Goal: Find specific page/section: Find specific page/section

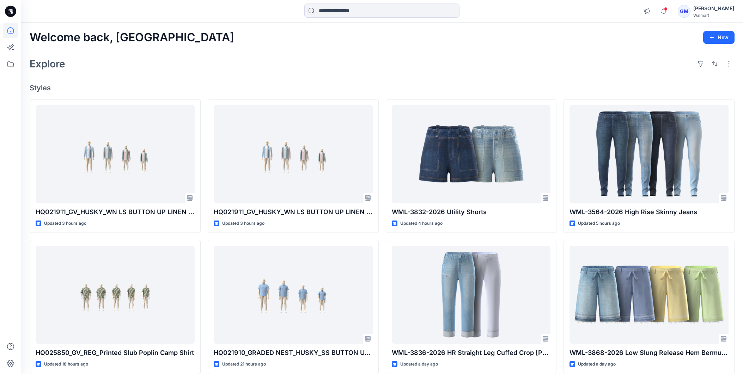
scroll to position [175, 0]
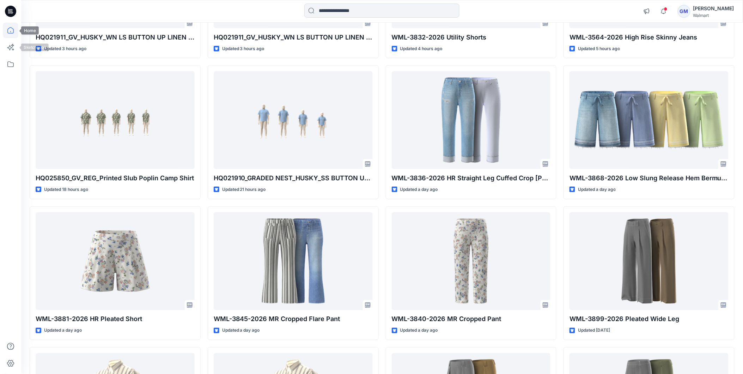
click at [11, 32] on icon at bounding box center [11, 31] width 16 height 16
click at [12, 64] on icon at bounding box center [11, 64] width 16 height 16
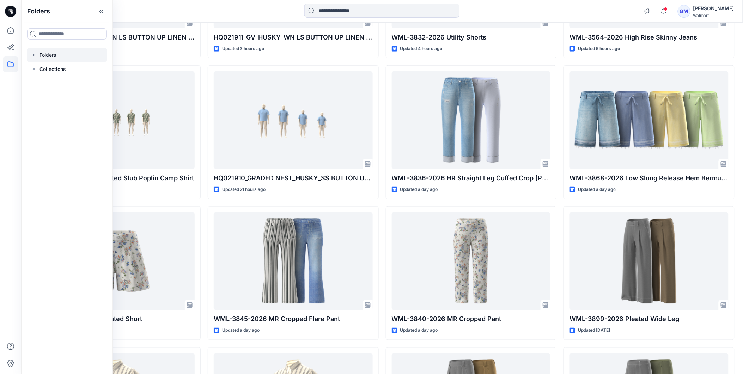
click at [51, 59] on div at bounding box center [67, 55] width 80 height 14
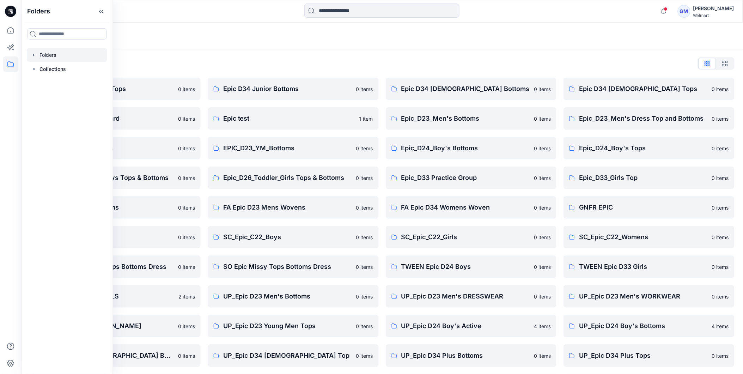
click at [524, 63] on div "Folders List" at bounding box center [382, 63] width 705 height 11
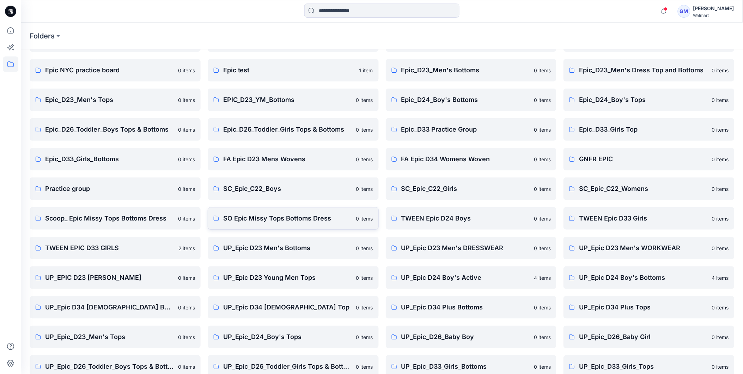
scroll to position [90, 0]
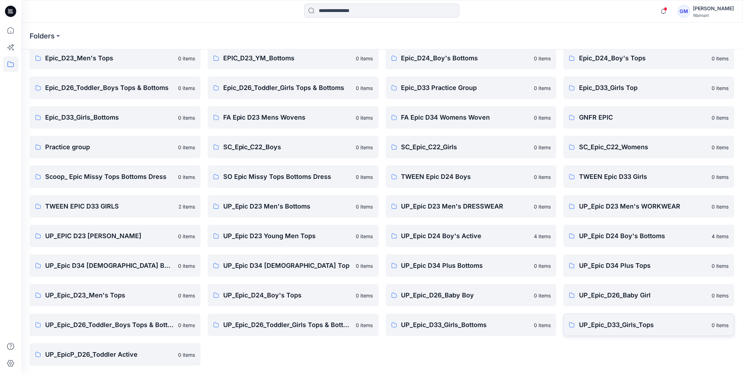
click at [619, 327] on p "UP_Epic_D33_Girls_Tops" at bounding box center [643, 325] width 129 height 10
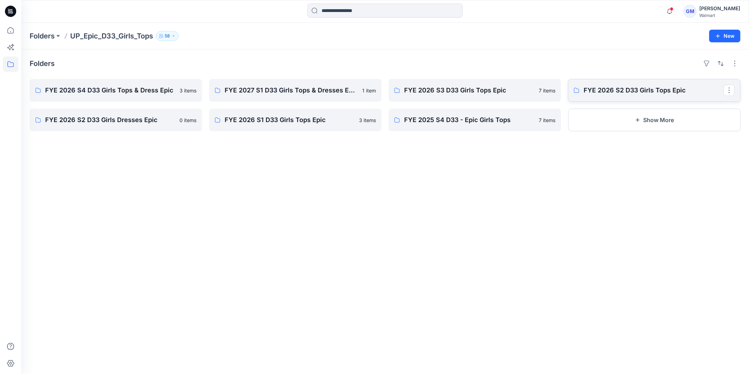
click at [587, 91] on p "FYE 2026 S2 D33 Girls Tops Epic" at bounding box center [654, 90] width 140 height 10
click at [283, 119] on p "FYE 2026 S1 D33 Girls Tops Epic" at bounding box center [295, 120] width 140 height 10
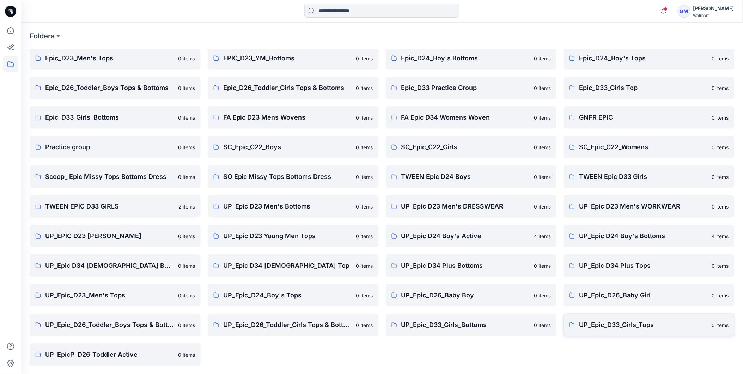
click at [610, 322] on p "UP_Epic_D33_Girls_Tops" at bounding box center [643, 325] width 129 height 10
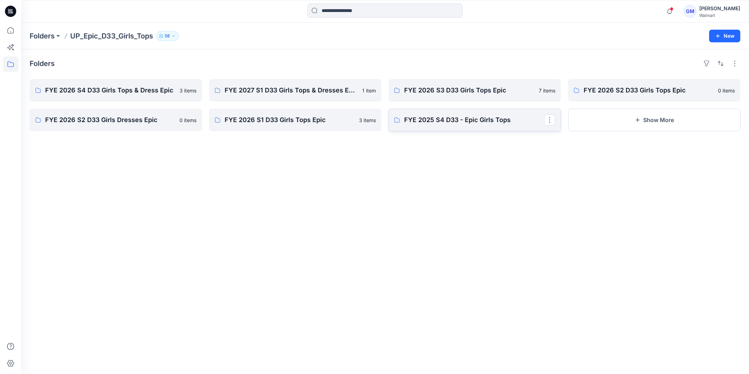
click at [442, 122] on p "FYE 2025 S4 D33 - Epic Girls Tops" at bounding box center [474, 120] width 140 height 10
click at [281, 121] on p "FYE 2026 S1 D33 Girls Tops Epic" at bounding box center [295, 120] width 140 height 10
click at [82, 125] on link "FYE 2026 S2 D33 Girls Dresses Epic" at bounding box center [116, 120] width 172 height 23
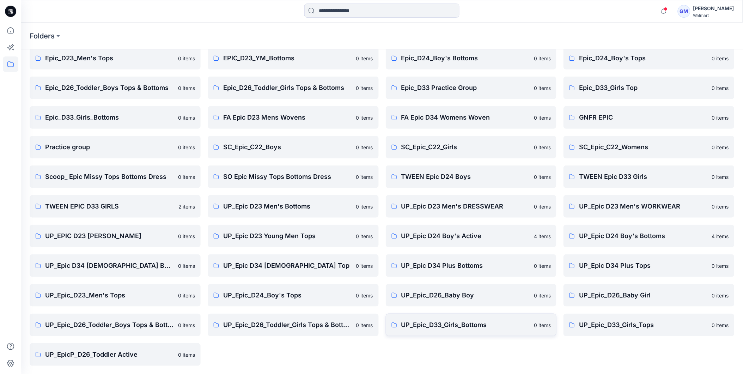
click at [450, 323] on p "UP_Epic_D33_Girls_Bottoms" at bounding box center [465, 325] width 129 height 10
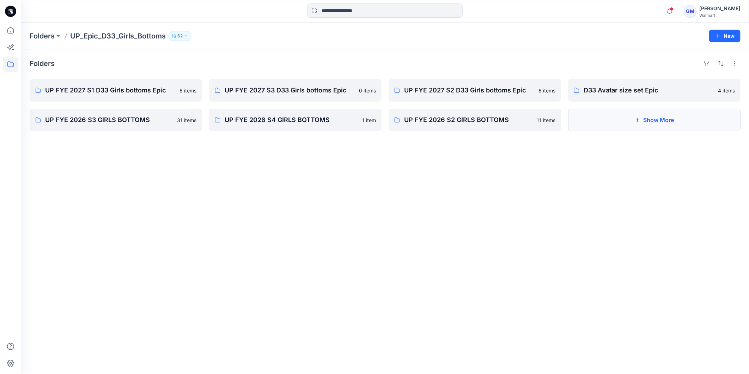
click at [628, 119] on button "Show More" at bounding box center [654, 120] width 172 height 23
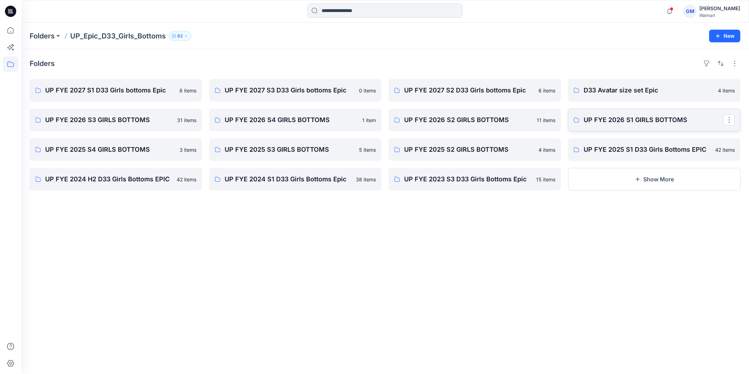
click at [629, 121] on p "UP FYE 2026 S1 GIRLS BOTTOMS" at bounding box center [654, 120] width 140 height 10
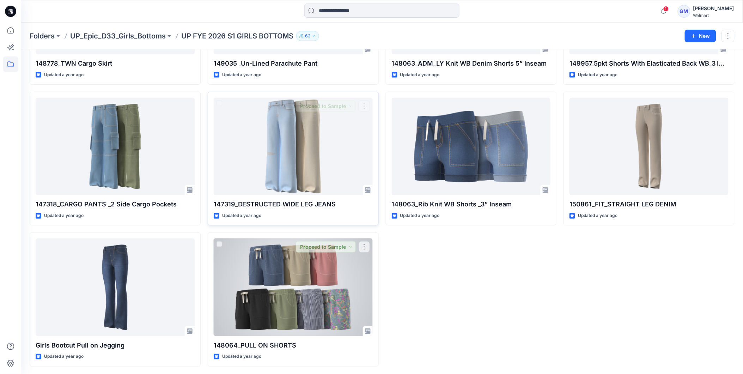
scroll to position [129, 0]
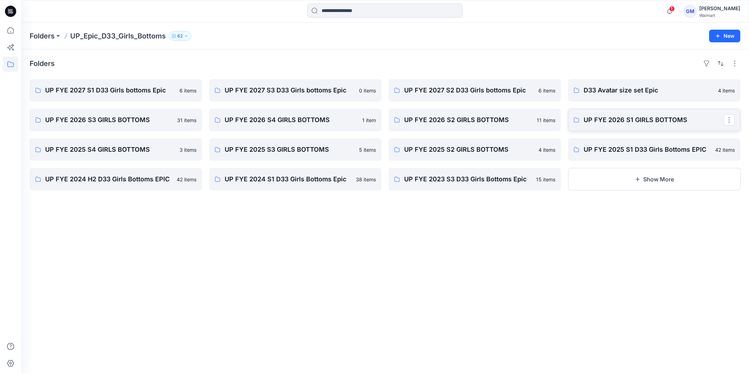
click at [620, 124] on p "UP FYE 2026 S1 GIRLS BOTTOMS" at bounding box center [654, 120] width 140 height 10
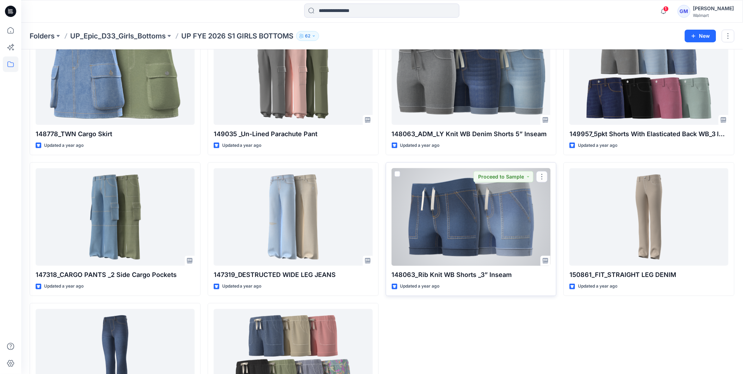
scroll to position [129, 0]
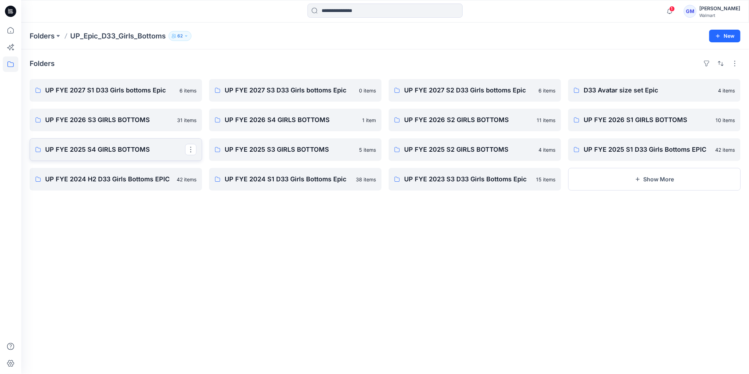
click at [108, 156] on link "UP FYE 2025 S4 GIRLS BOTTOMS" at bounding box center [116, 149] width 172 height 23
click at [135, 178] on p "UP FYE 2024 H2 D33 Girls Bottoms EPIC" at bounding box center [115, 179] width 140 height 10
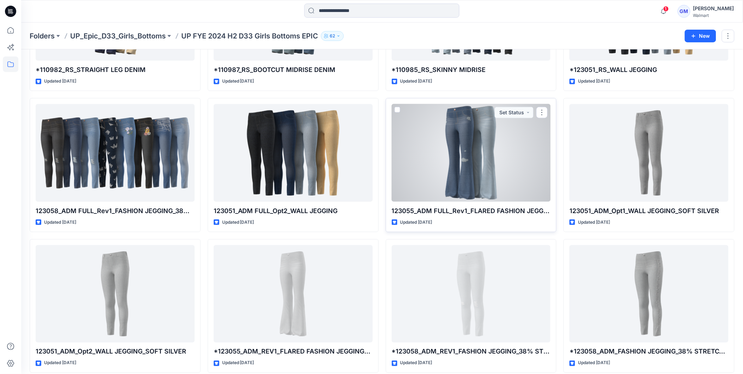
scroll to position [1257, 0]
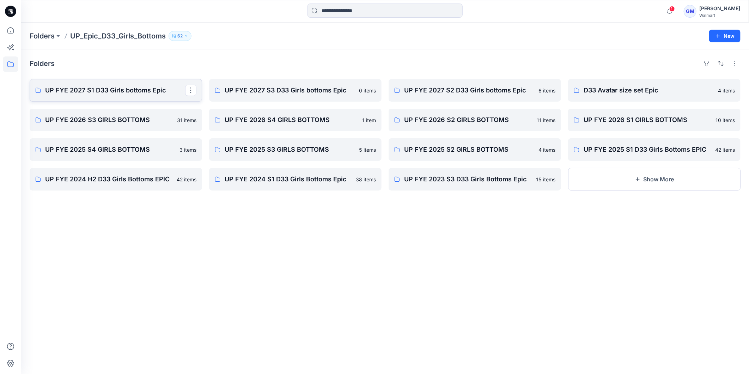
click at [139, 91] on p "UP FYE 2027 S1 D33 Girls bottoms Epic" at bounding box center [115, 90] width 140 height 10
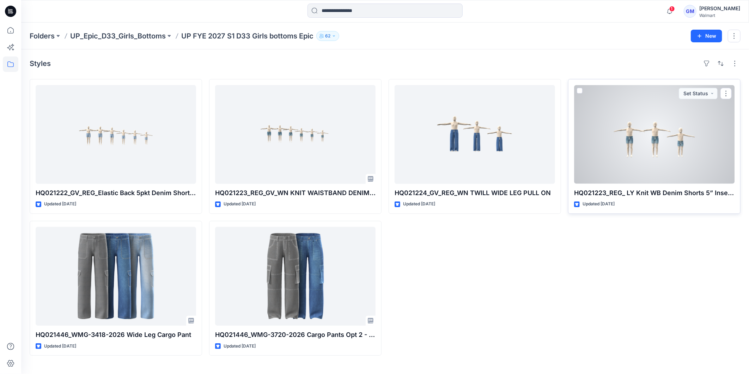
click at [662, 156] on div at bounding box center [654, 134] width 160 height 99
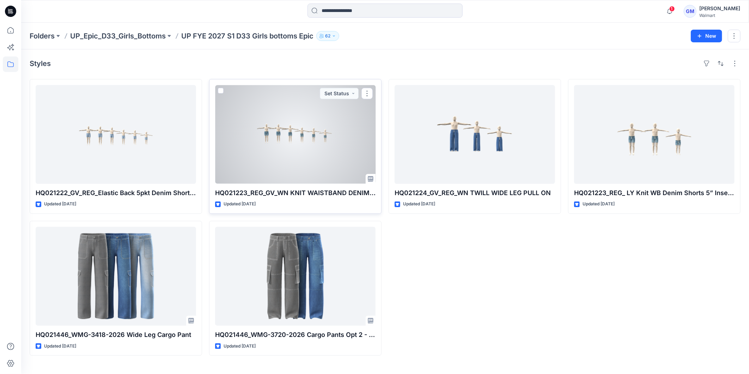
click at [291, 146] on div at bounding box center [295, 134] width 160 height 99
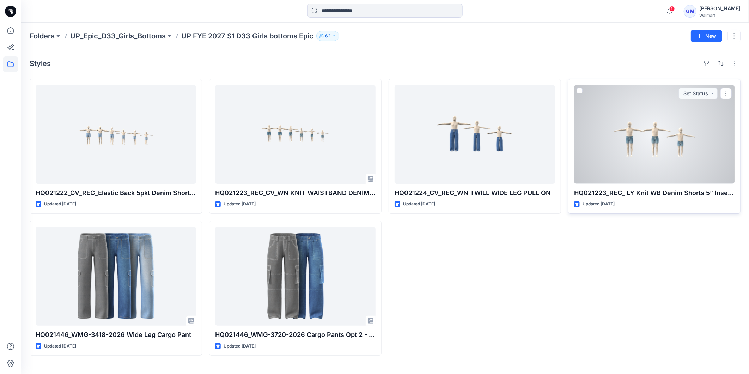
click at [637, 131] on div at bounding box center [654, 134] width 160 height 99
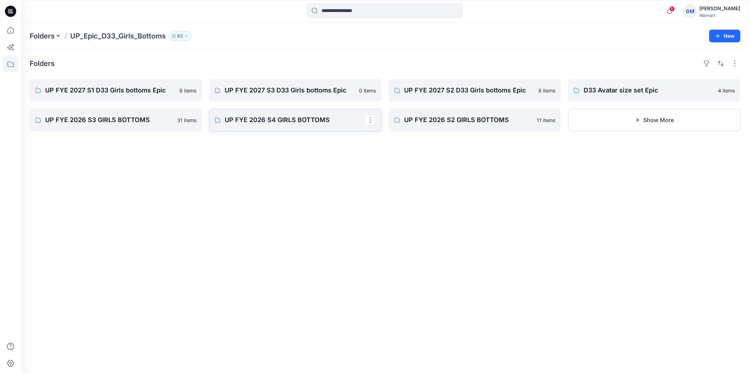
click at [256, 121] on p "UP FYE 2026 S4 GIRLS BOTTOMS" at bounding box center [295, 120] width 140 height 10
click at [111, 124] on p "UP FYE 2026 S3 GIRLS BOTTOMS" at bounding box center [115, 120] width 140 height 10
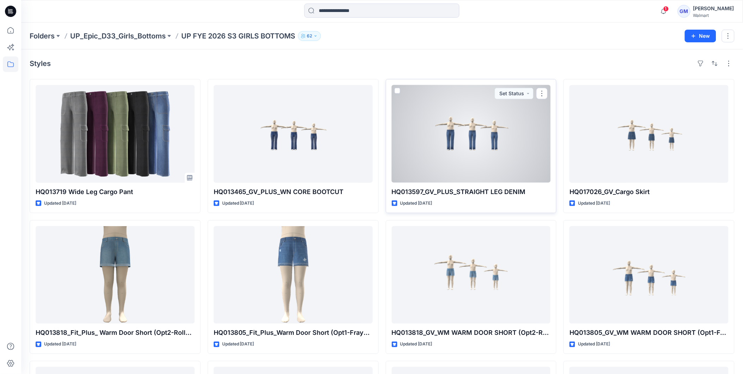
click at [470, 138] on div at bounding box center [471, 134] width 159 height 98
